Goal: Information Seeking & Learning: Learn about a topic

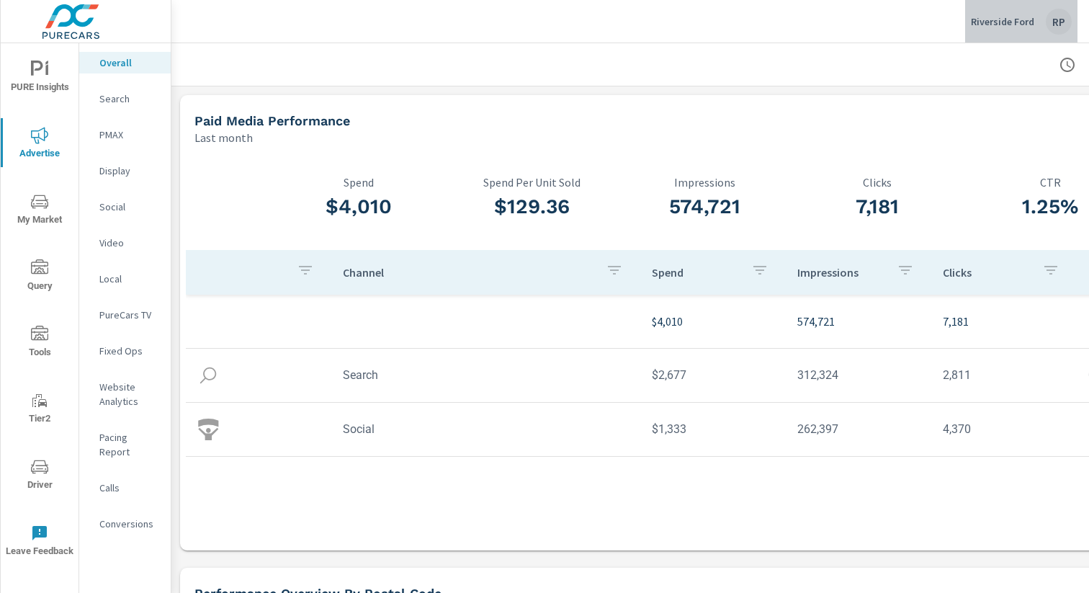
click at [1061, 20] on div "RP" at bounding box center [1059, 22] width 26 height 26
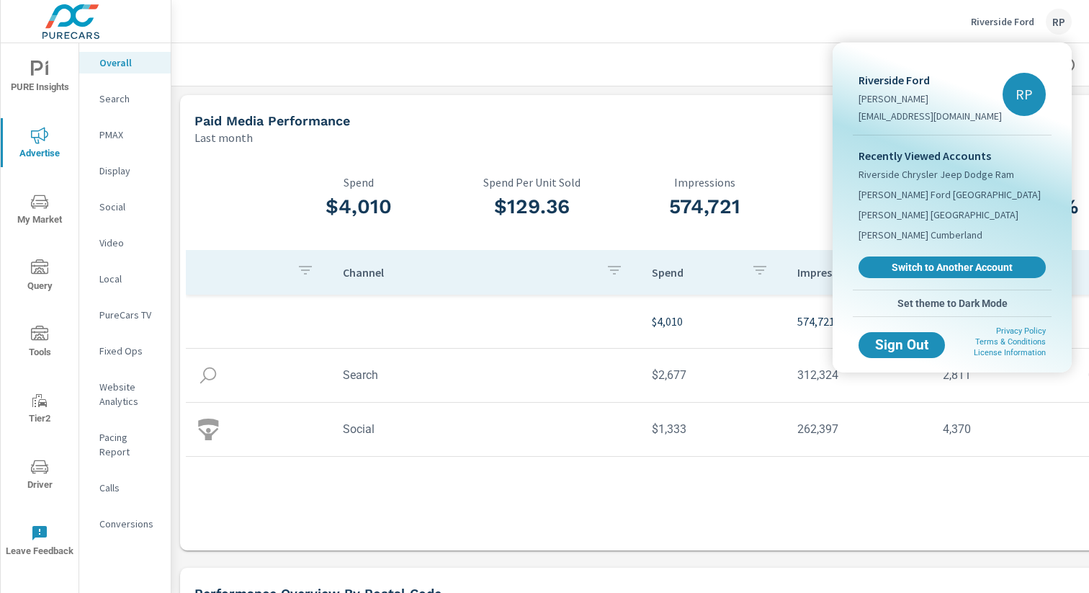
click at [1058, 22] on div at bounding box center [544, 296] width 1089 height 593
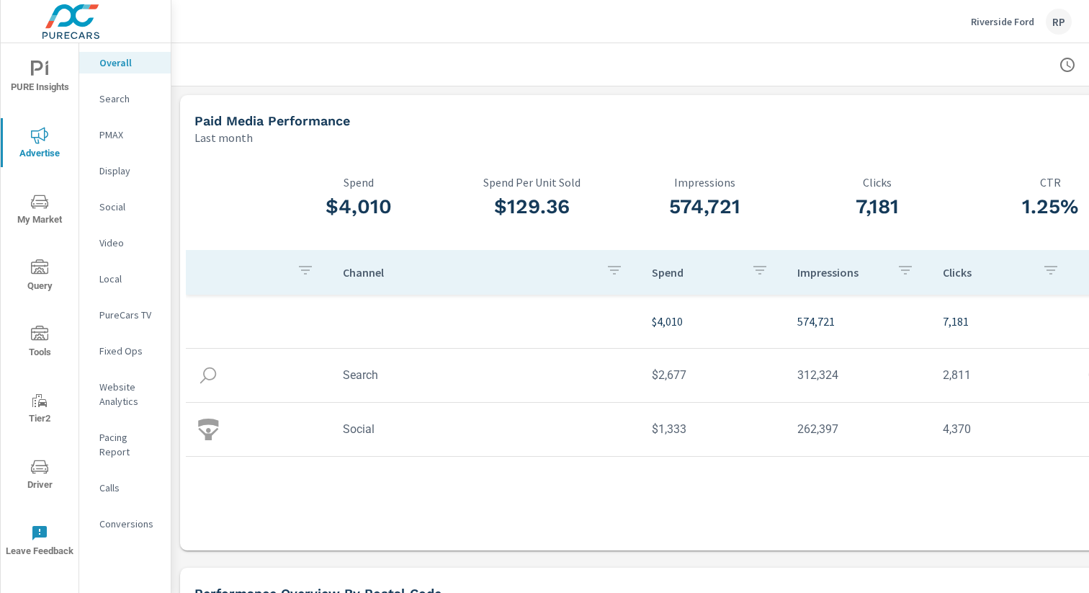
click at [1058, 22] on div "RP" at bounding box center [1059, 22] width 26 height 26
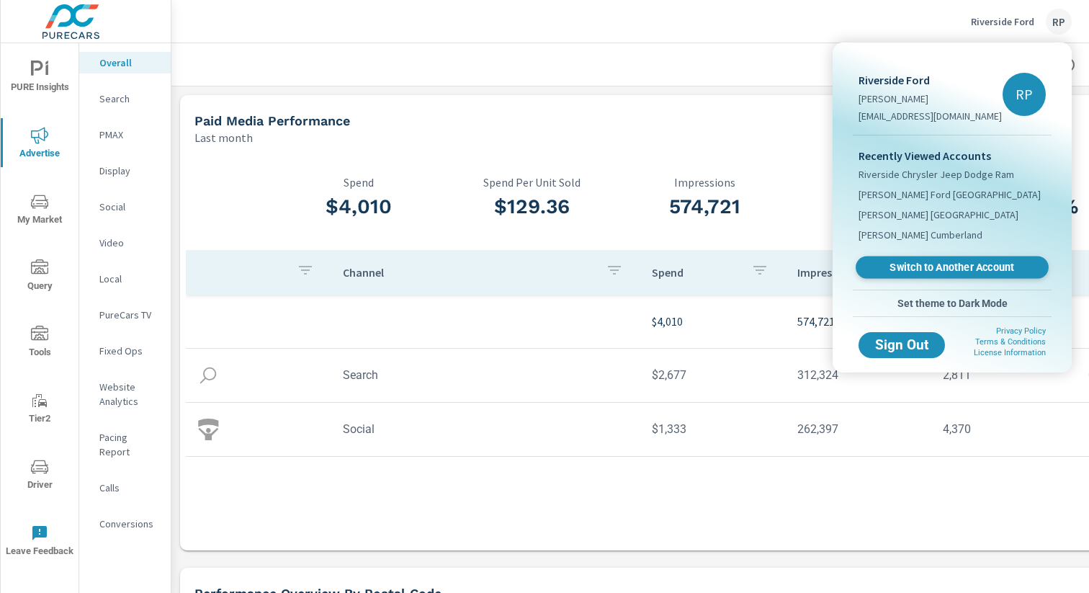
click at [965, 276] on link "Switch to Another Account" at bounding box center [952, 267] width 193 height 22
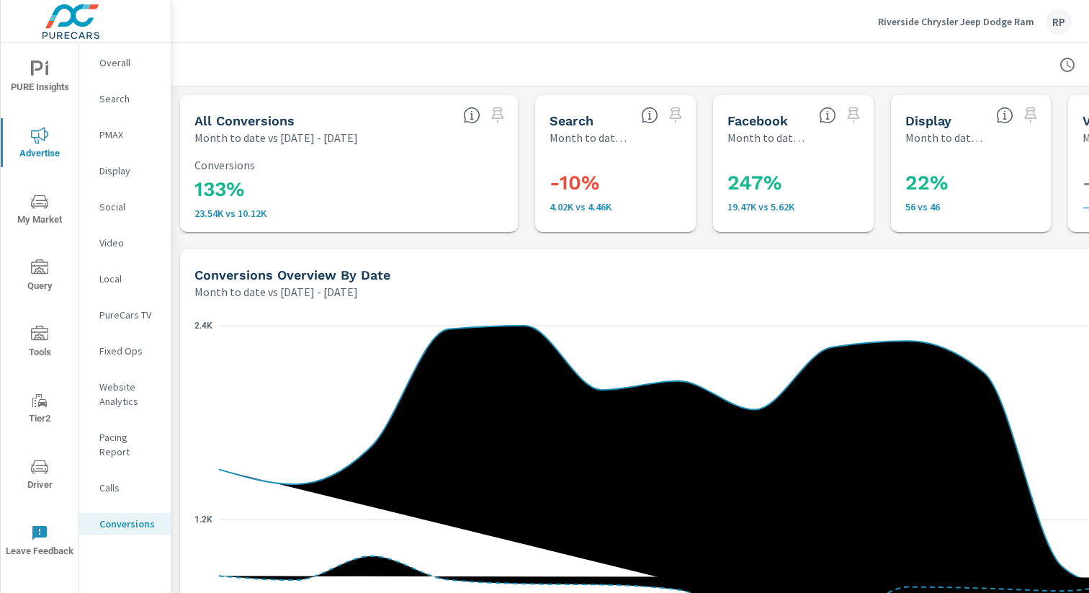
scroll to position [759, 0]
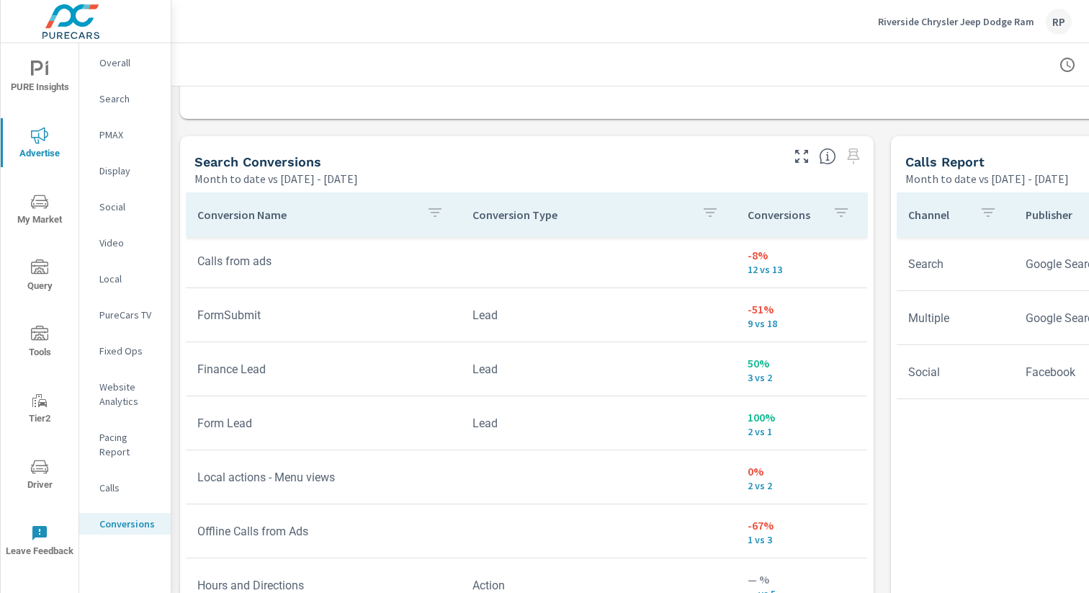
click at [1052, 22] on div "RP" at bounding box center [1059, 22] width 26 height 26
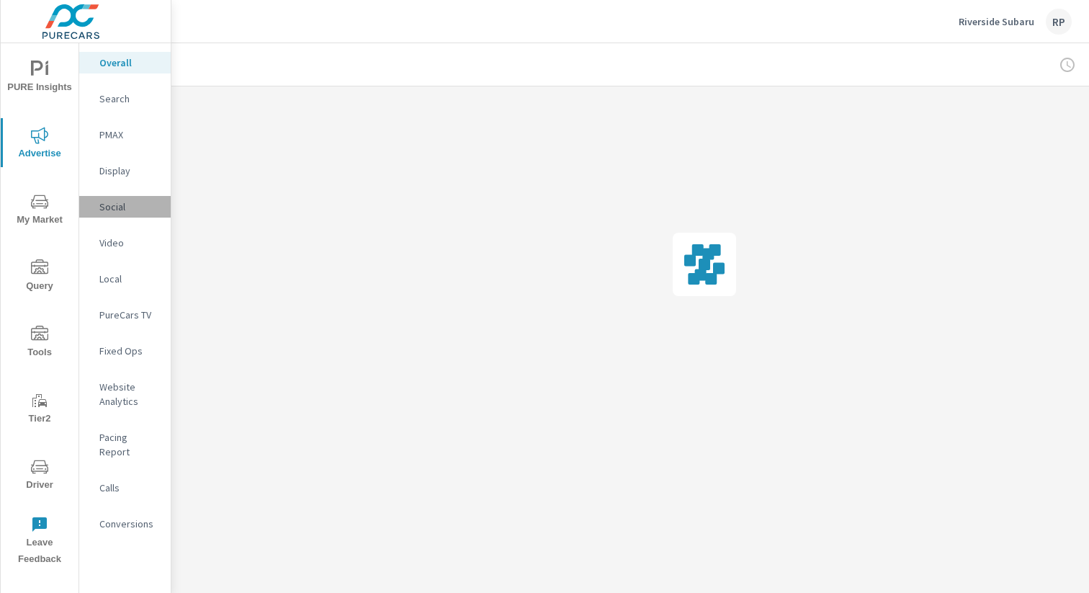
click at [121, 215] on div "Social" at bounding box center [124, 207] width 91 height 22
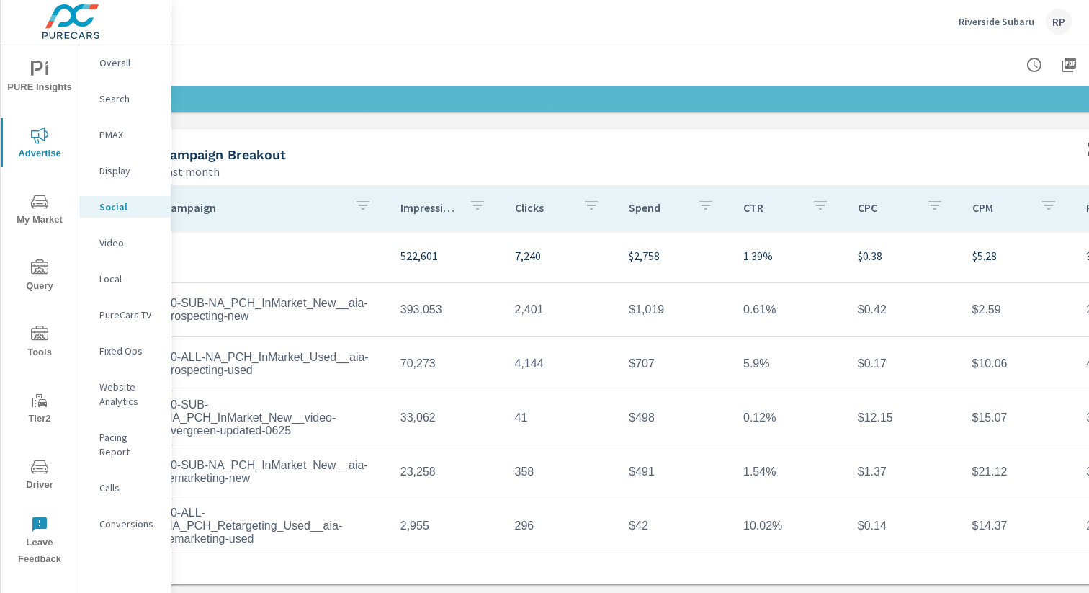
scroll to position [449, 0]
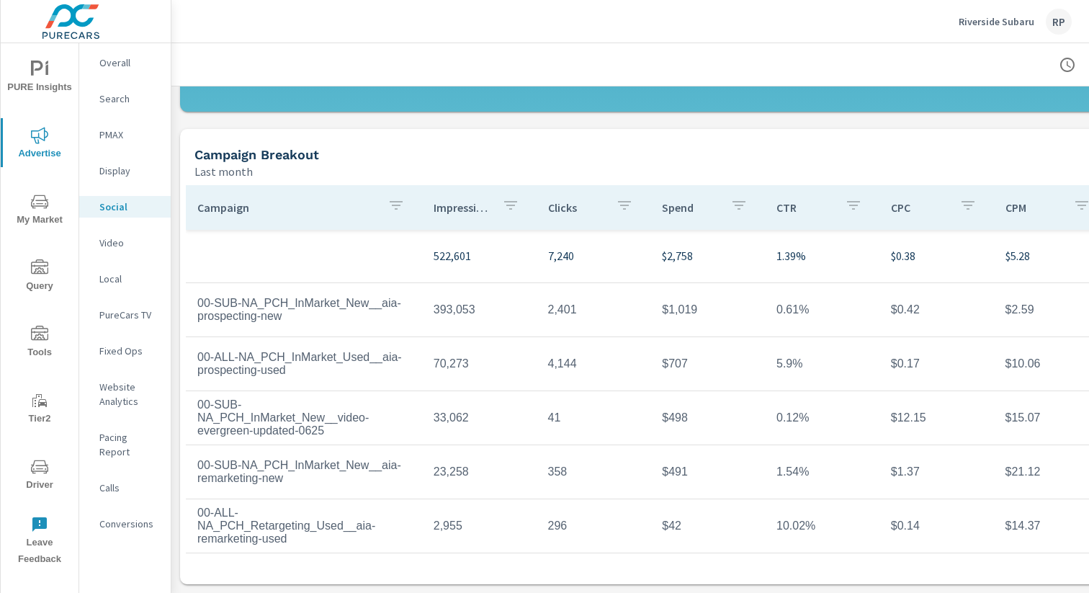
click at [1048, 19] on div "RP" at bounding box center [1059, 22] width 26 height 26
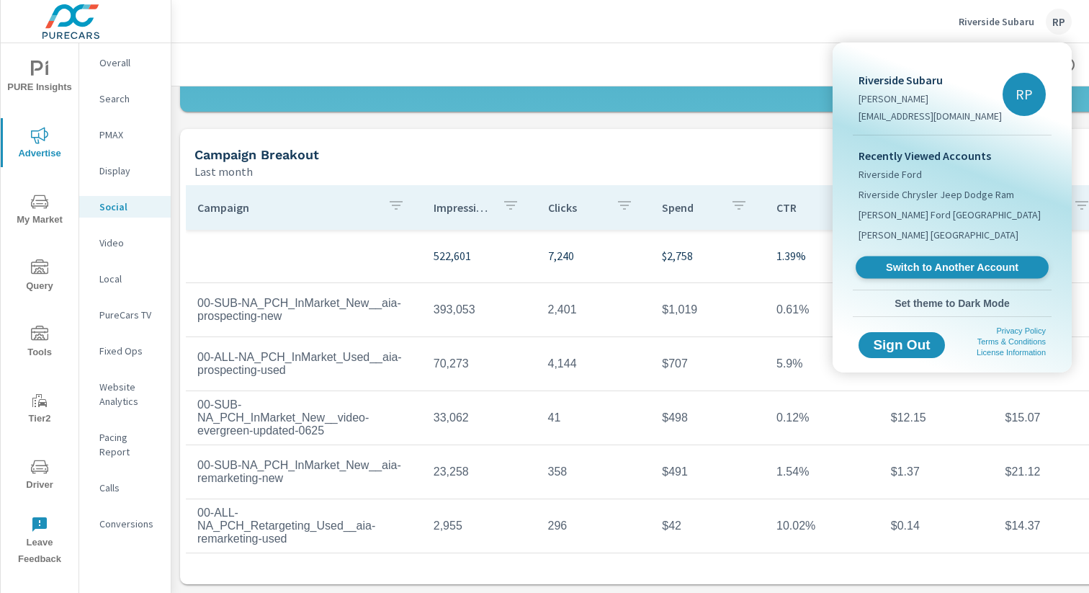
click at [935, 263] on span "Switch to Another Account" at bounding box center [952, 268] width 176 height 14
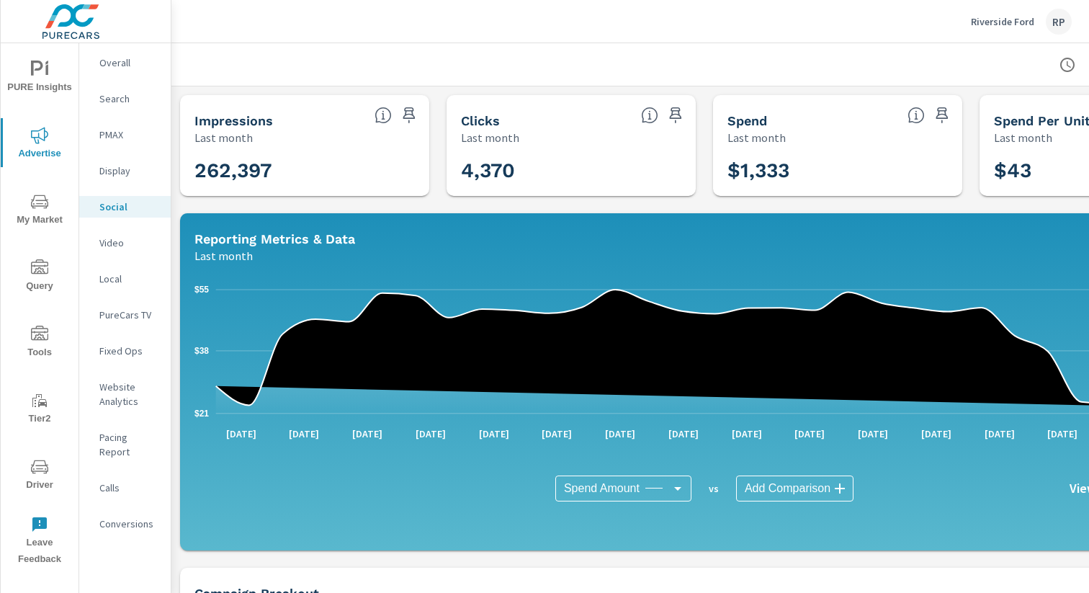
click at [120, 516] on p "Conversions" at bounding box center [129, 523] width 60 height 14
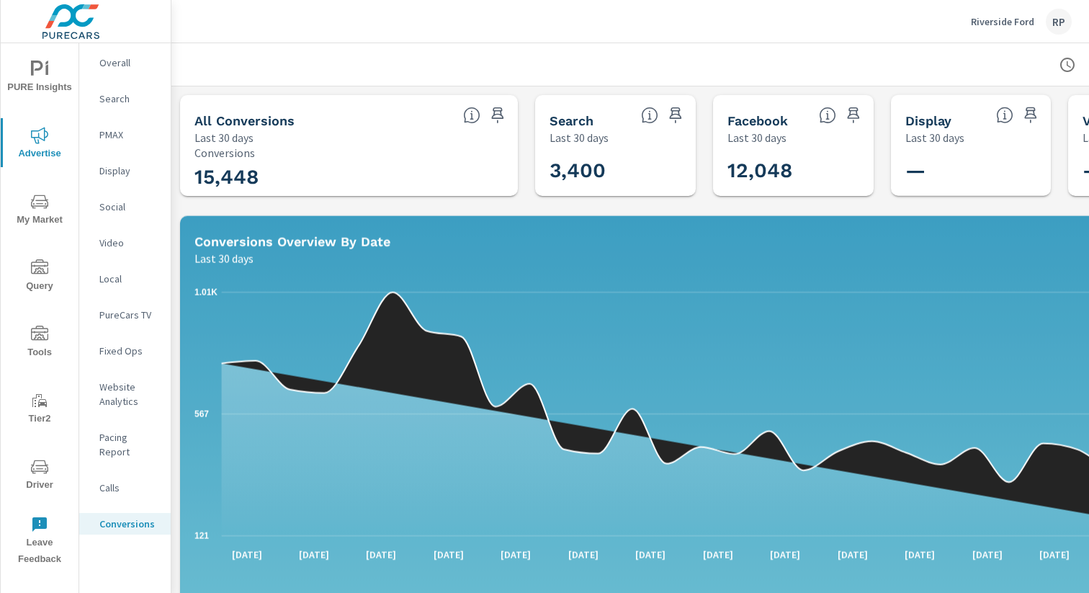
click at [133, 58] on p "Overall" at bounding box center [129, 62] width 60 height 14
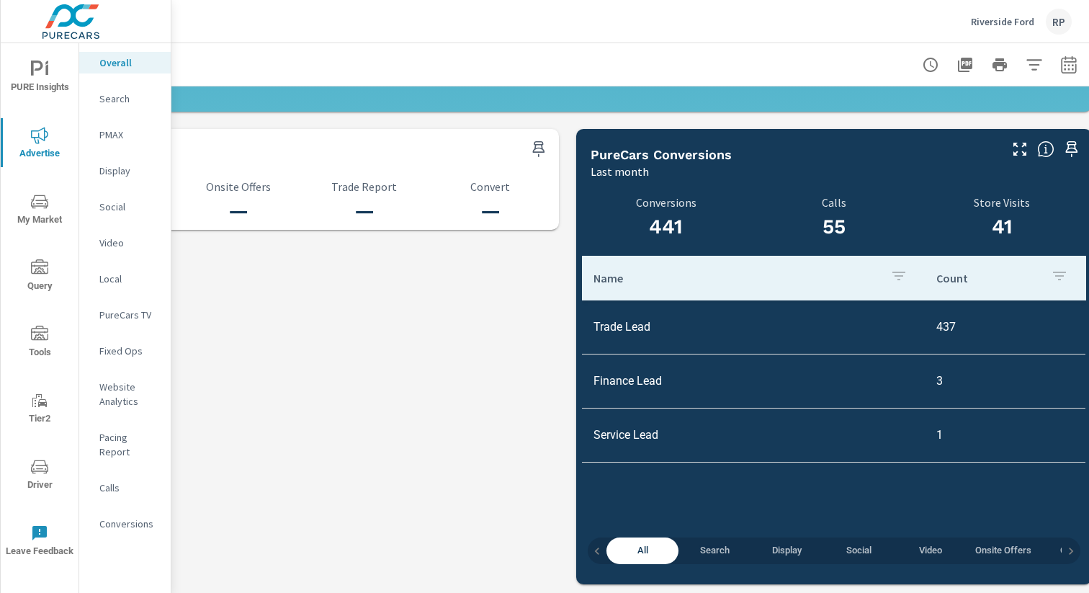
scroll to position [1502, 159]
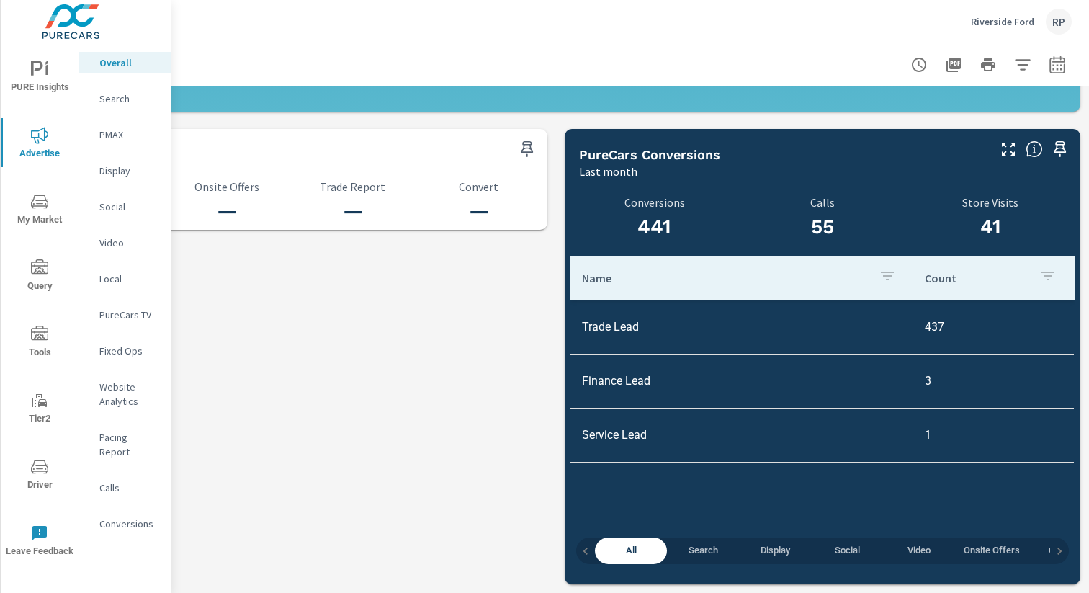
click at [1049, 67] on icon "button" at bounding box center [1057, 64] width 17 height 17
select select "Last month"
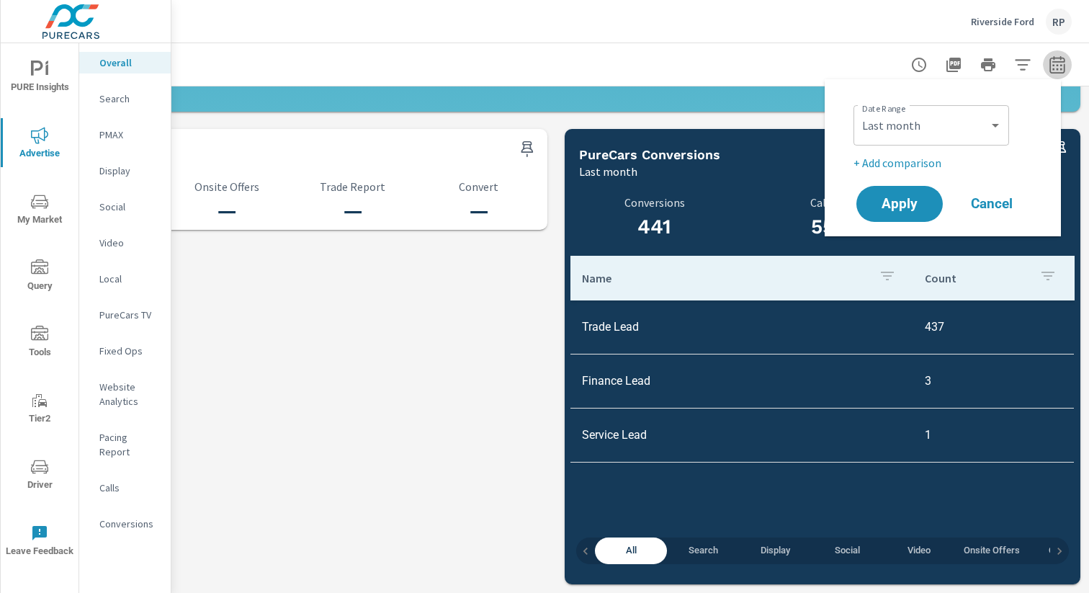
click at [1049, 66] on icon "button" at bounding box center [1057, 64] width 17 height 17
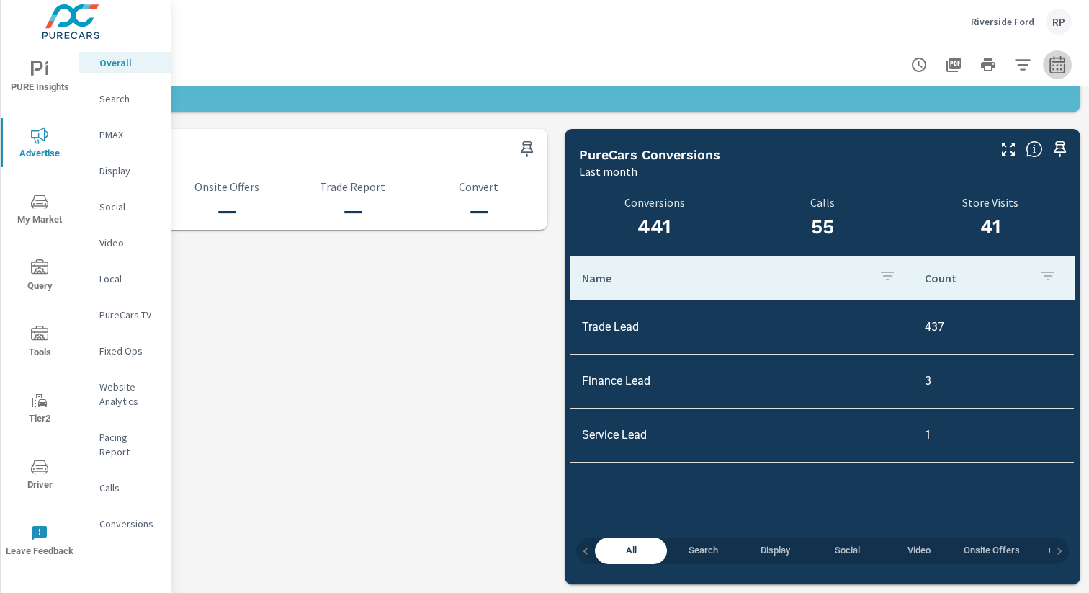
click at [1049, 66] on icon "button" at bounding box center [1057, 64] width 17 height 17
select select "Last month"
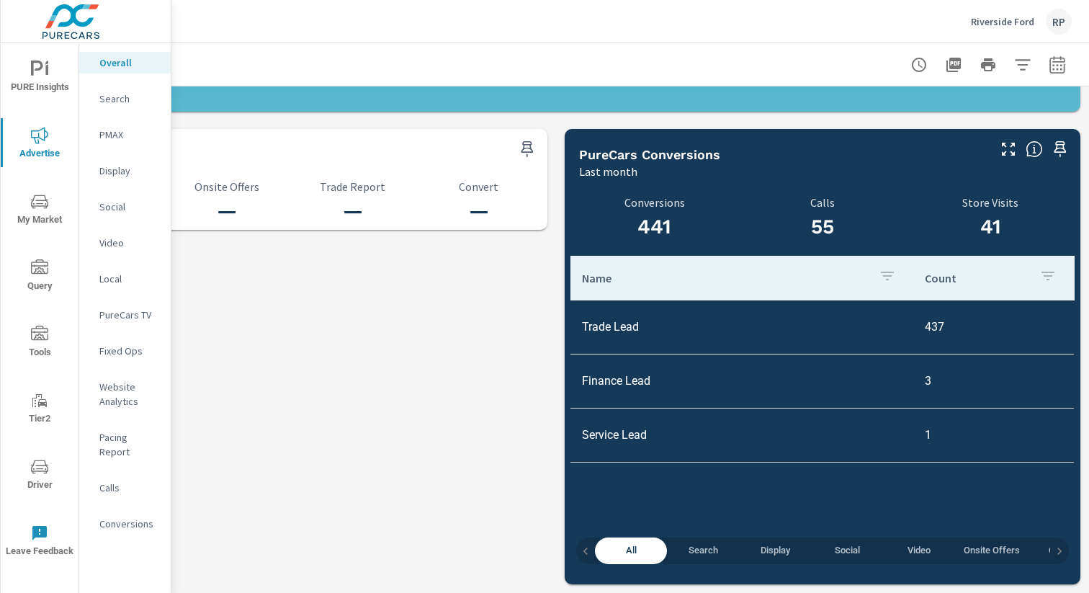
click at [821, 552] on span "Social" at bounding box center [847, 550] width 55 height 17
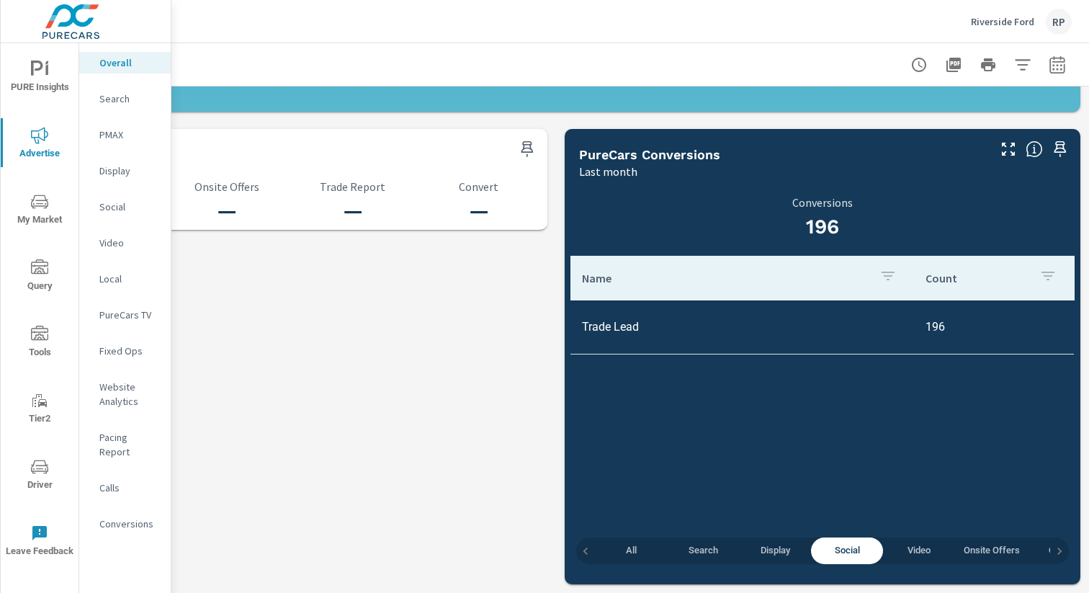
click at [1043, 79] on div at bounding box center [555, 64] width 1031 height 42
click at [1052, 68] on icon "button" at bounding box center [1056, 67] width 9 height 6
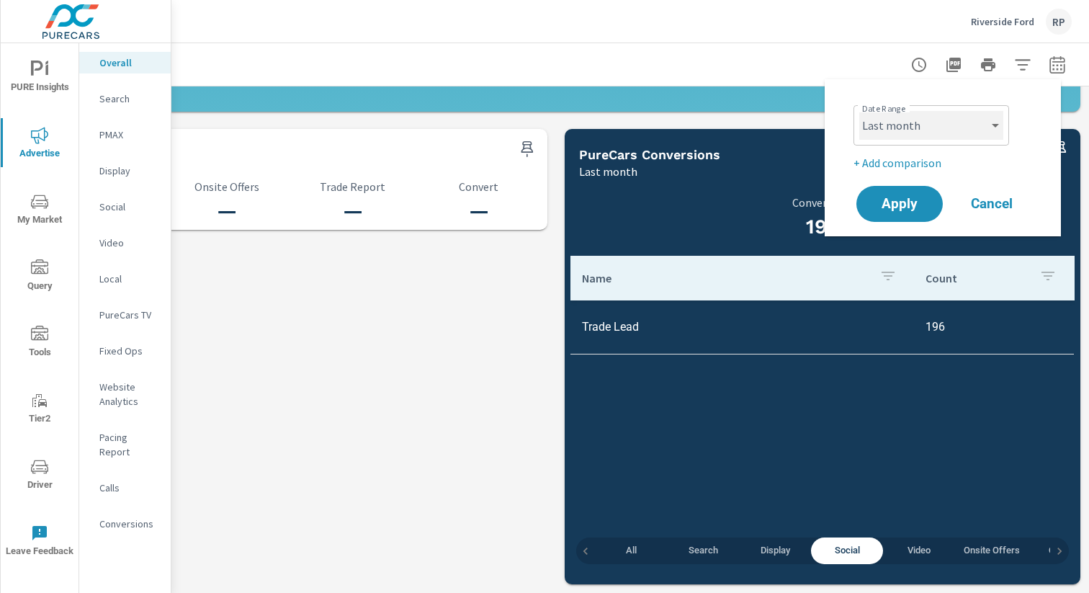
click at [969, 117] on select "Custom Yesterday Last week Last 7 days Last 14 days Last 30 days Last 45 days L…" at bounding box center [931, 125] width 144 height 29
click at [859, 111] on select "Custom Yesterday Last week Last 7 days Last 14 days Last 30 days Last 45 days L…" at bounding box center [931, 125] width 144 height 29
select select "Month to date"
click at [908, 204] on span "Apply" at bounding box center [899, 204] width 59 height 14
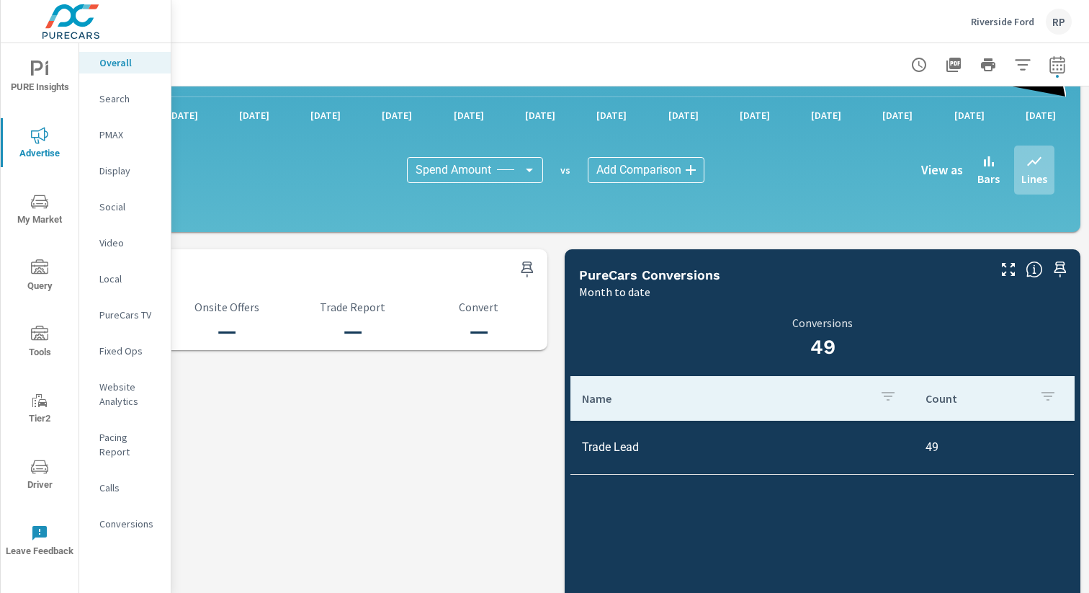
scroll to position [1512, 148]
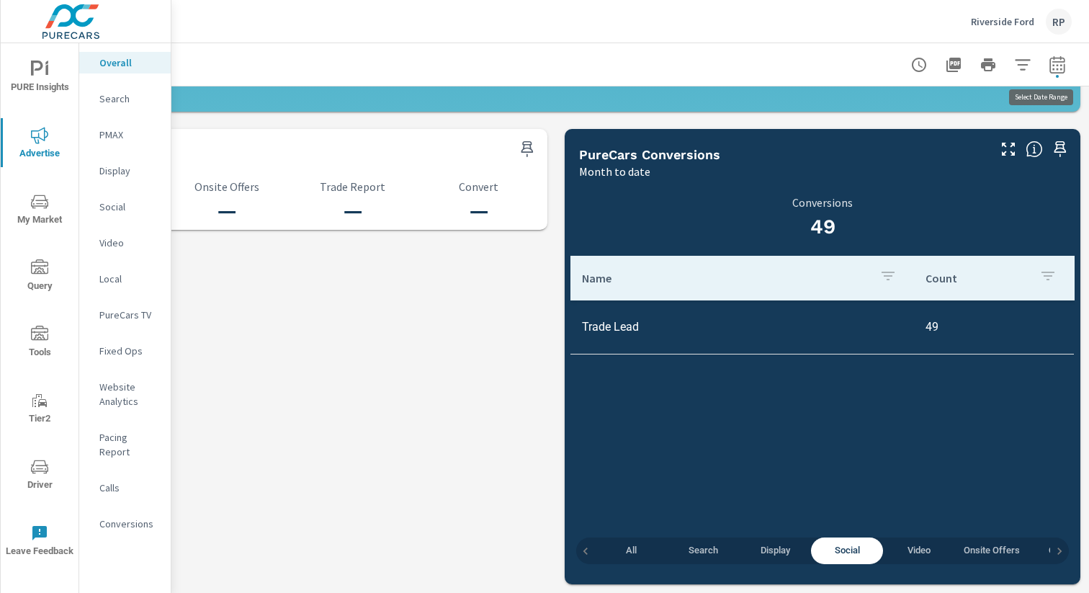
click at [1054, 64] on icon "button" at bounding box center [1057, 64] width 17 height 17
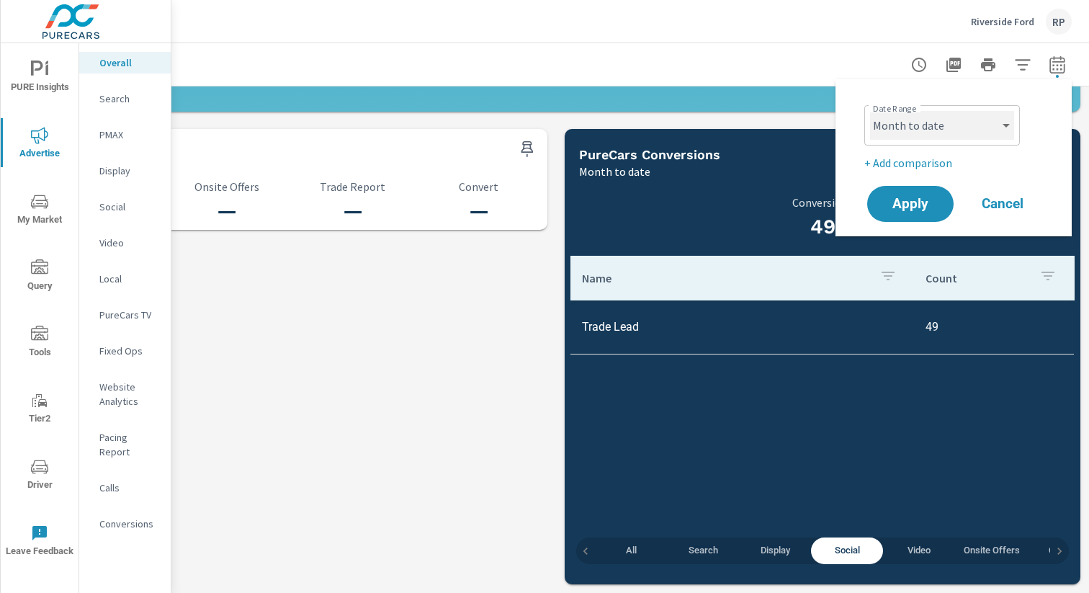
click at [943, 130] on select "Custom Yesterday Last week Last 7 days Last 14 days Last 30 days Last 45 days L…" at bounding box center [942, 125] width 144 height 29
click at [870, 111] on select "Custom Yesterday Last week Last 7 days Last 14 days Last 30 days Last 45 days L…" at bounding box center [942, 125] width 144 height 29
select select "Last 30 days"
click at [911, 201] on span "Apply" at bounding box center [910, 204] width 59 height 14
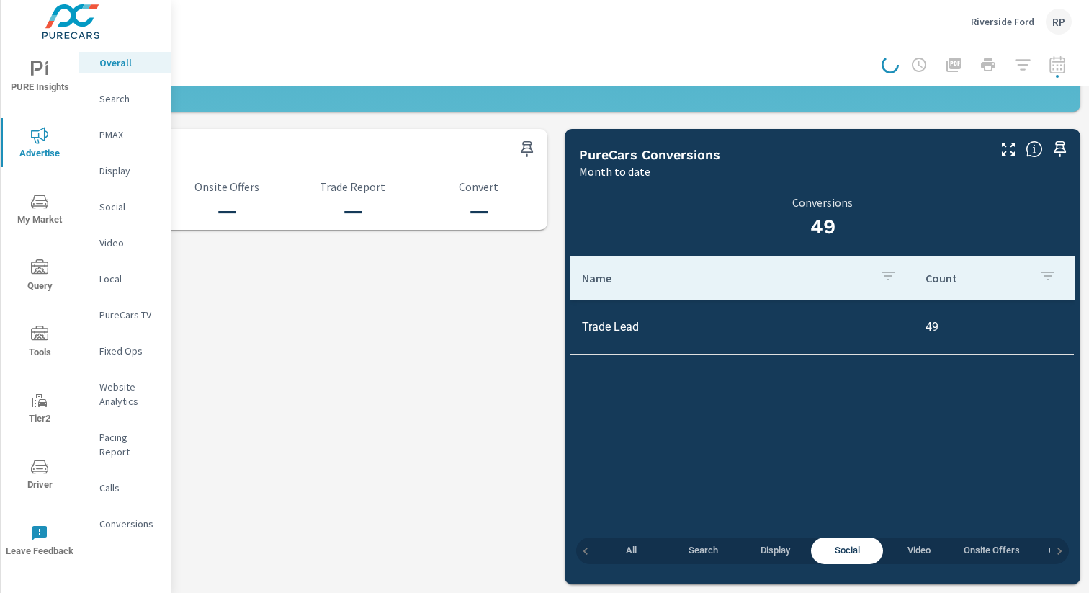
scroll to position [0, 148]
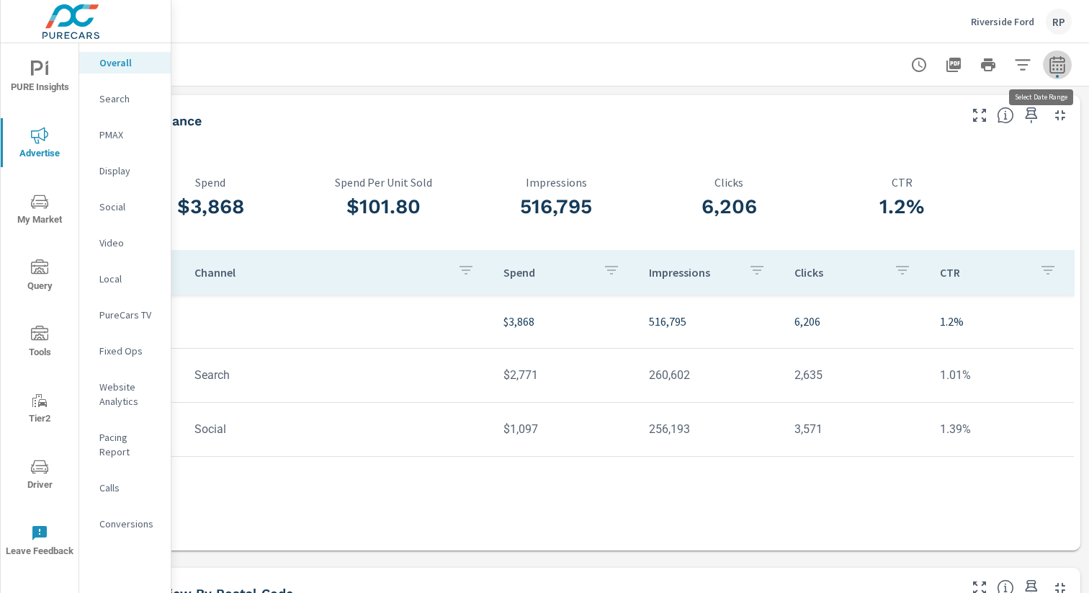
click at [1062, 65] on icon "button" at bounding box center [1057, 64] width 17 height 17
select select "Last 30 days"
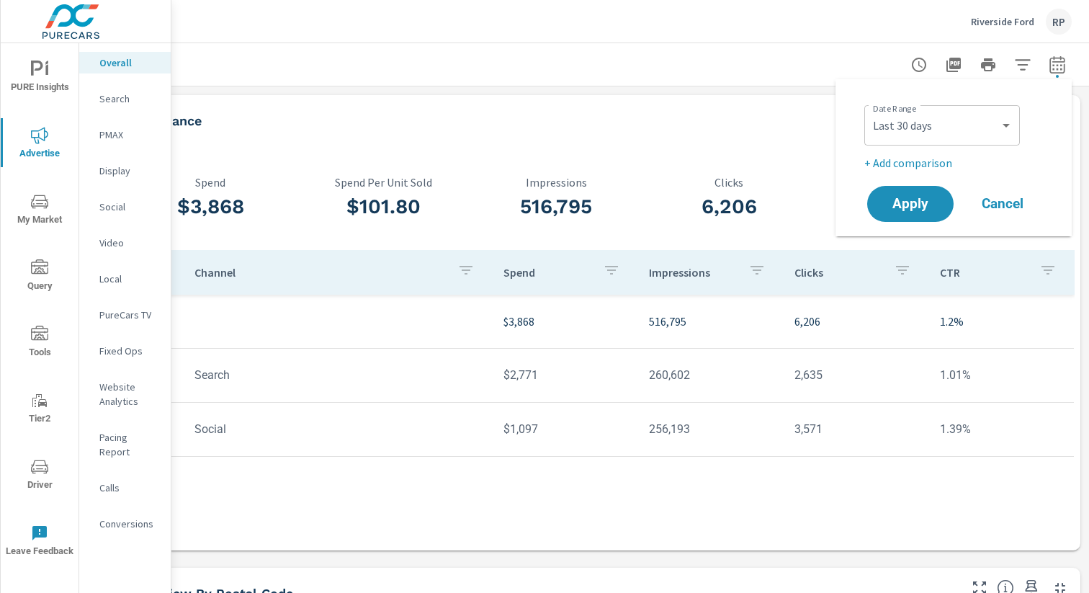
click at [913, 170] on p "+ Add comparison" at bounding box center [956, 162] width 184 height 17
select select "Previous period"
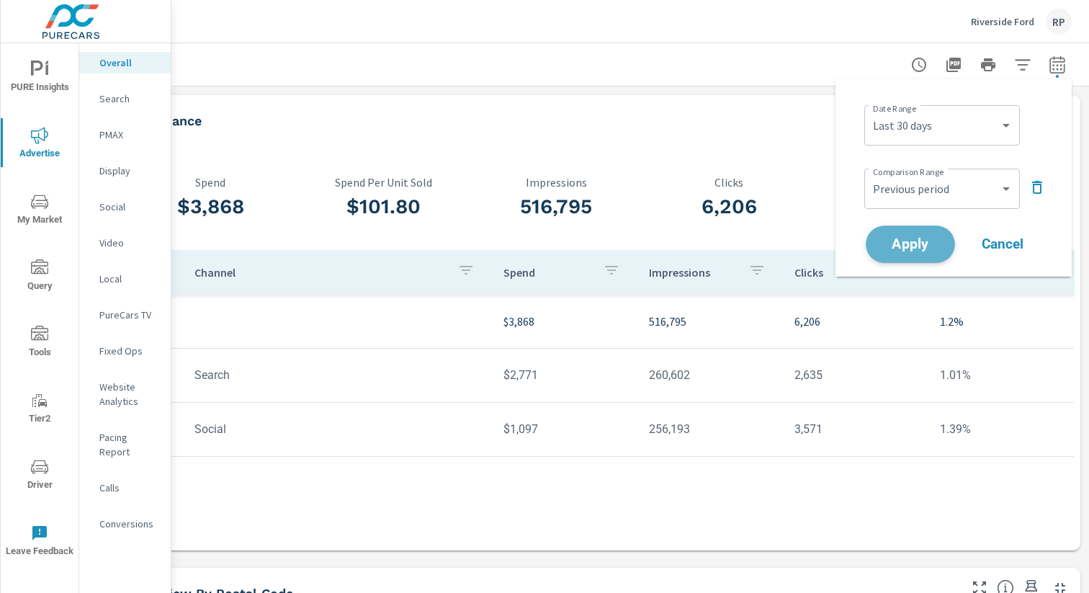
click at [913, 256] on button "Apply" at bounding box center [910, 243] width 89 height 37
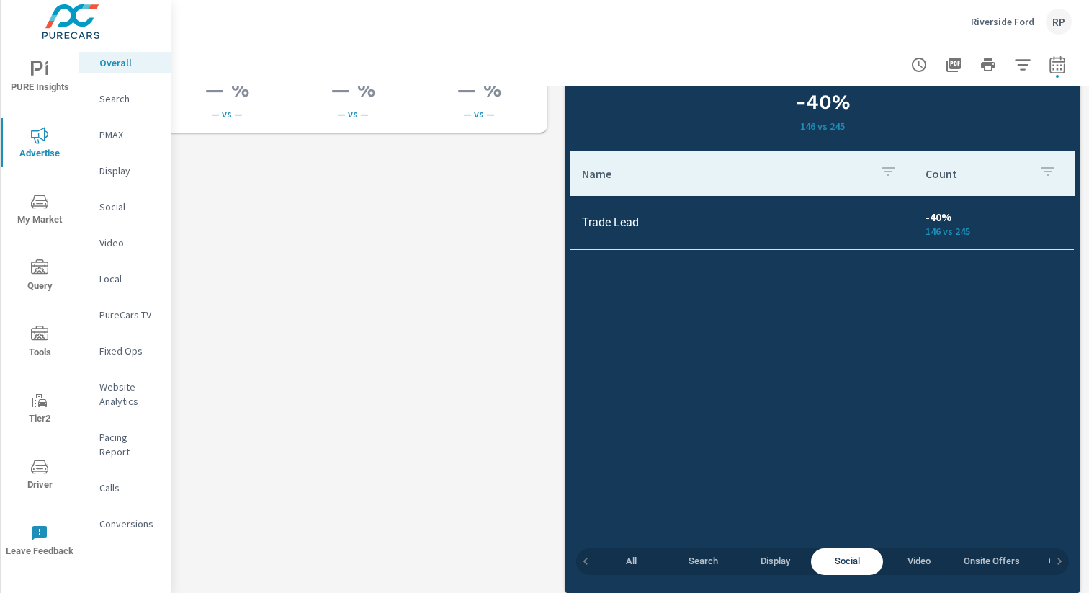
scroll to position [2107, 148]
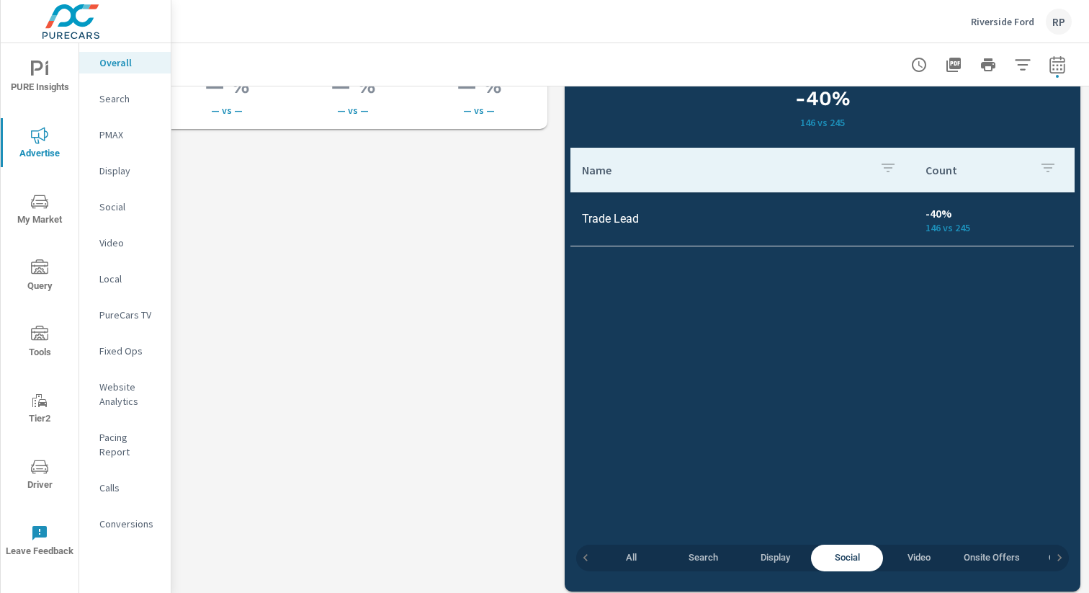
click at [637, 552] on span "All" at bounding box center [631, 558] width 55 height 17
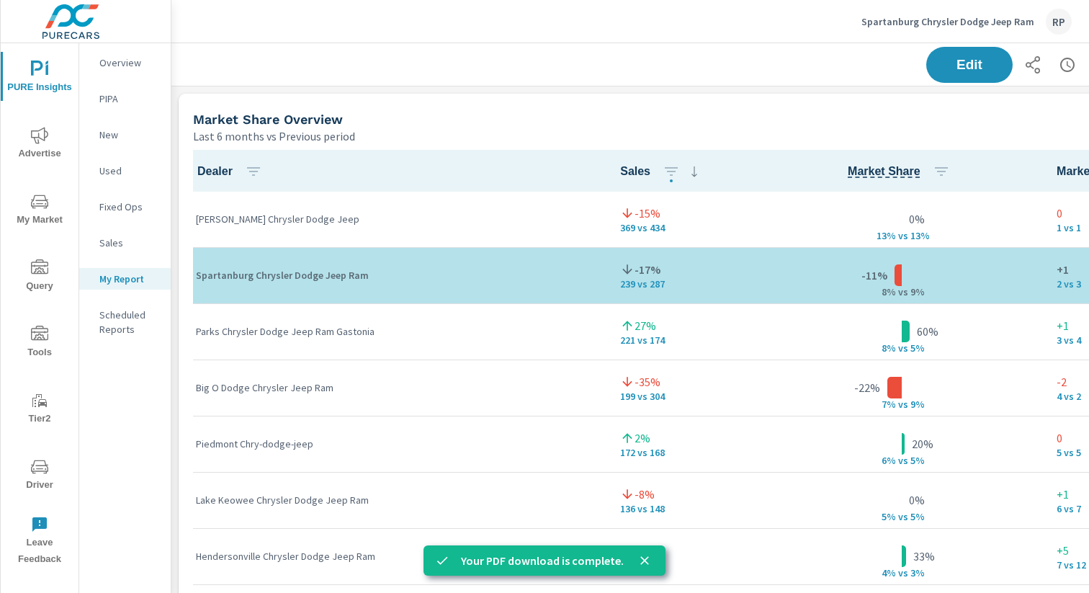
click at [1067, 16] on div "RP" at bounding box center [1059, 22] width 26 height 26
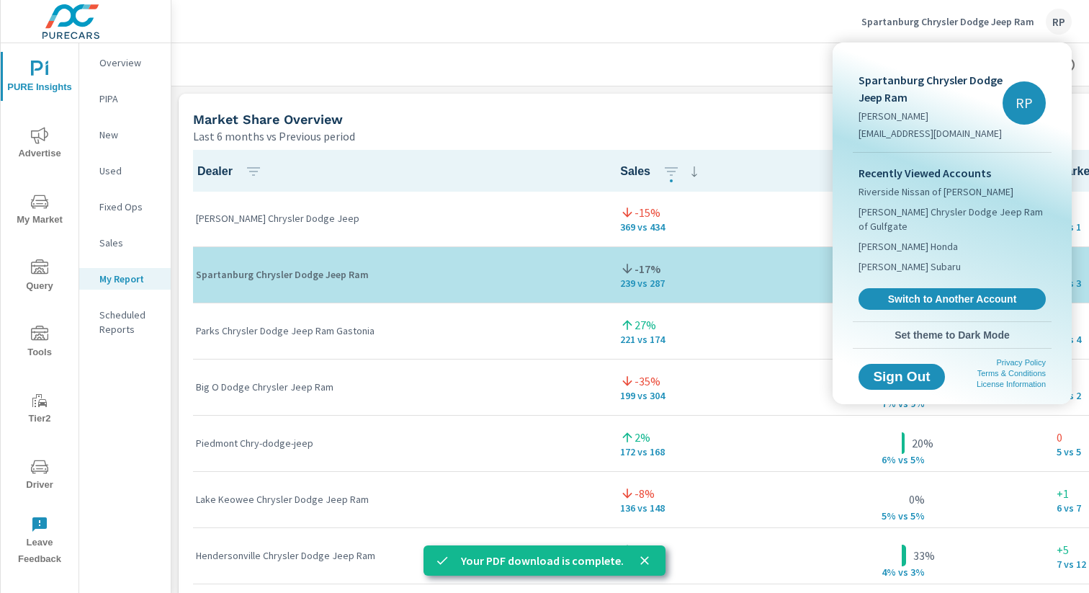
scroll to position [6490, 1088]
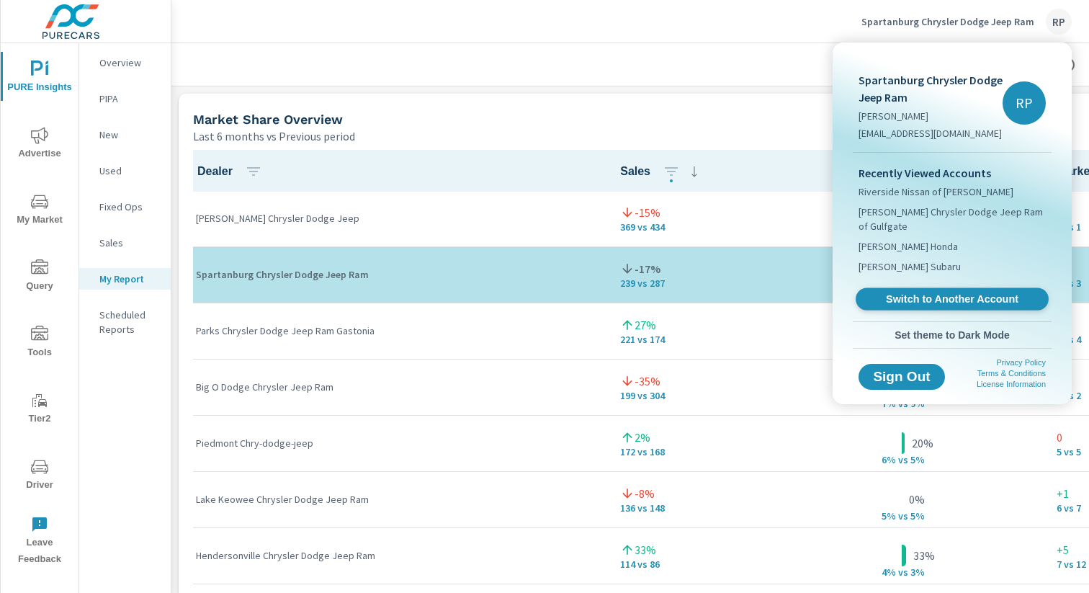
click at [932, 292] on span "Switch to Another Account" at bounding box center [952, 299] width 176 height 14
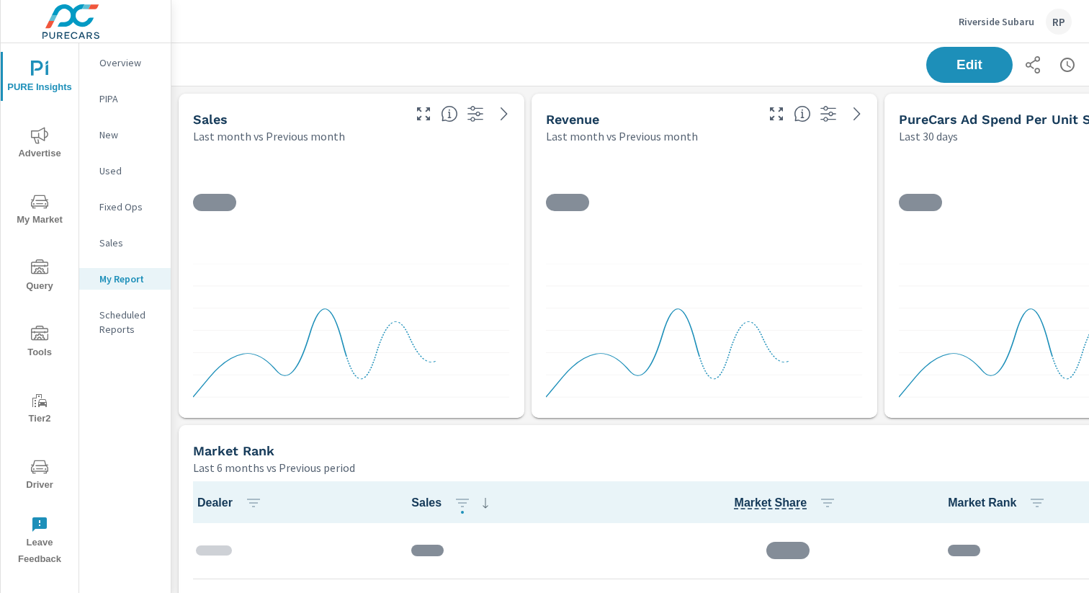
scroll to position [4337, 1088]
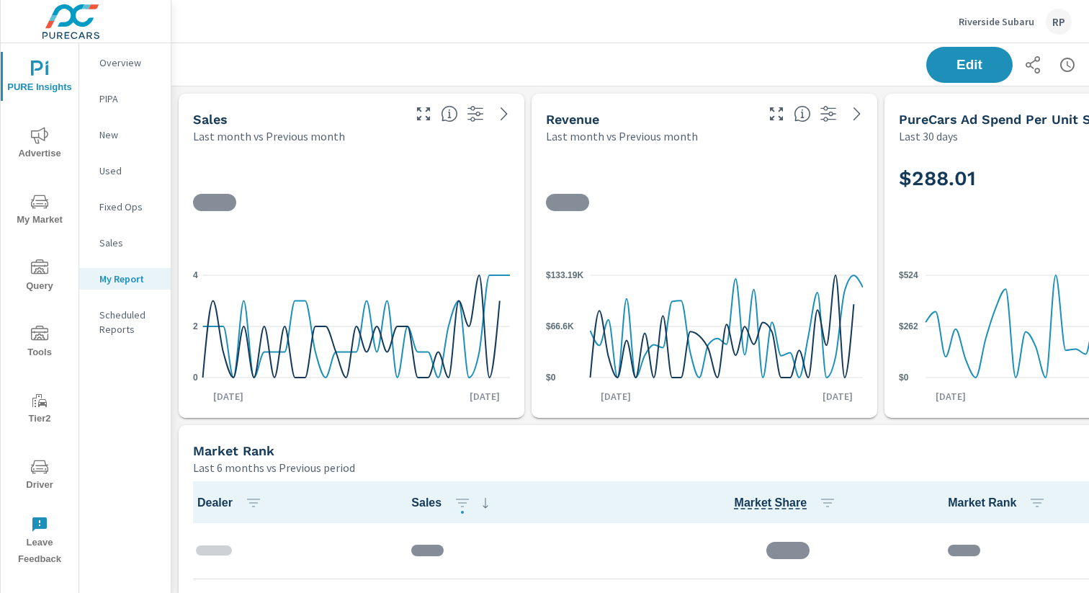
click at [37, 471] on icon "nav menu" at bounding box center [39, 466] width 17 height 17
